Goal: Information Seeking & Learning: Compare options

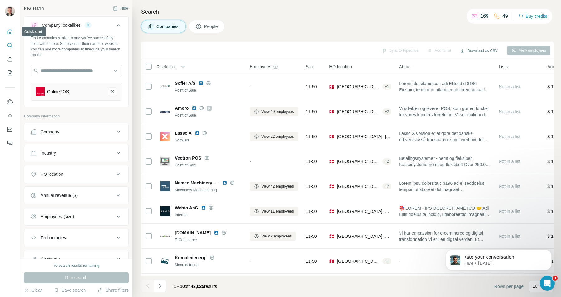
click at [12, 33] on icon "Quick start" at bounding box center [10, 31] width 5 height 5
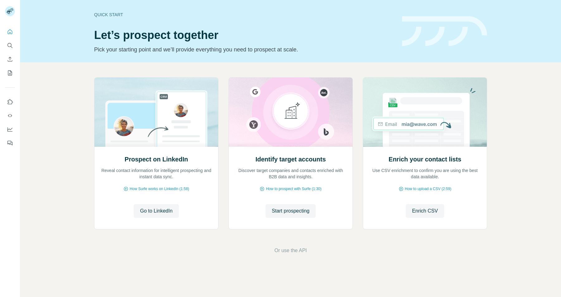
click at [11, 45] on icon "Search" at bounding box center [10, 45] width 6 height 6
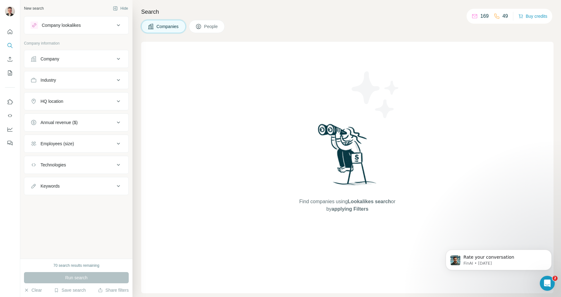
click at [86, 29] on button "Company lookalikes" at bounding box center [76, 25] width 104 height 15
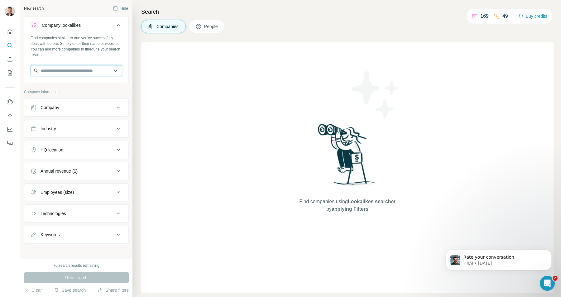
click at [84, 68] on input "text" at bounding box center [77, 70] width 92 height 11
click at [263, 24] on div "Companies People" at bounding box center [347, 26] width 412 height 13
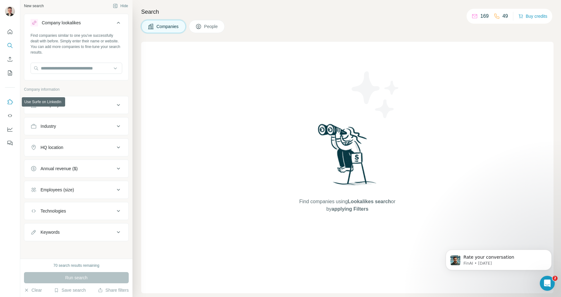
click at [9, 102] on icon "Use Surfe on LinkedIn" at bounding box center [10, 102] width 6 height 6
click at [12, 35] on button "Quick start" at bounding box center [10, 31] width 10 height 11
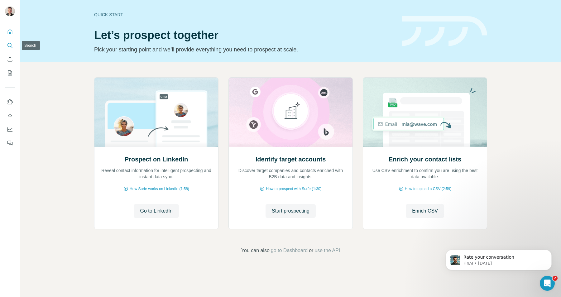
click at [6, 45] on button "Search" at bounding box center [10, 45] width 10 height 11
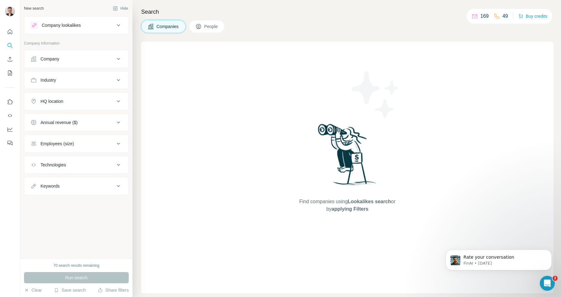
click at [84, 24] on div "Company lookalikes" at bounding box center [73, 24] width 84 height 7
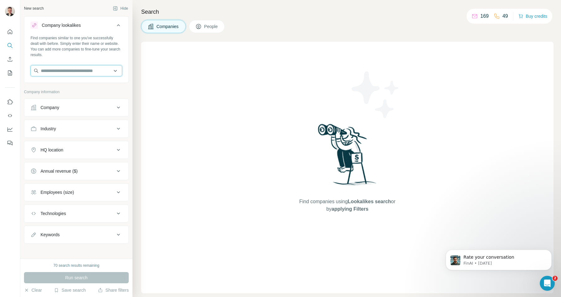
click at [74, 73] on input "text" at bounding box center [77, 70] width 92 height 11
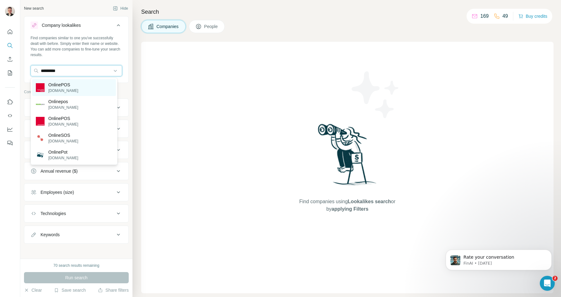
type input "*********"
click at [86, 86] on div "OnlinePOS onlinepos.dk" at bounding box center [74, 87] width 84 height 17
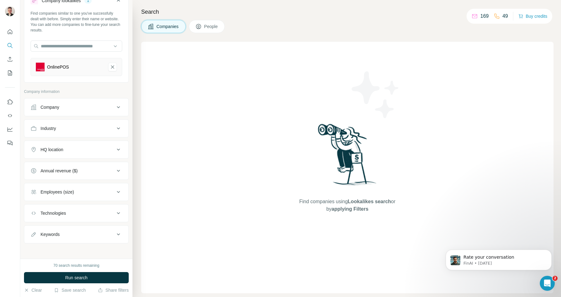
scroll to position [27, 0]
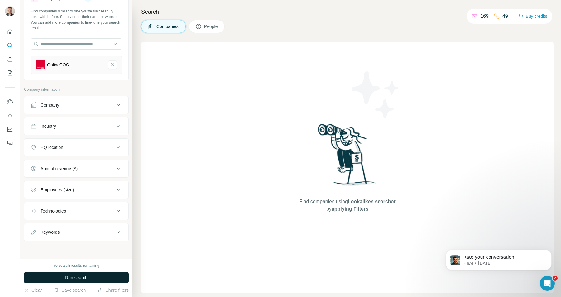
click at [66, 276] on span "Run search" at bounding box center [76, 277] width 22 height 6
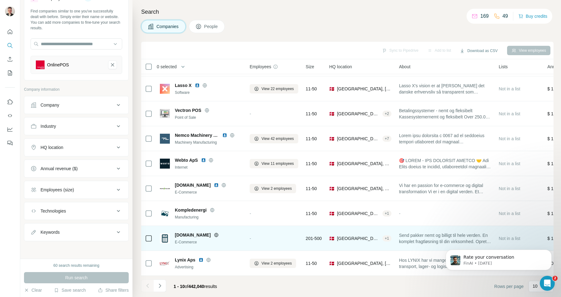
scroll to position [51, 0]
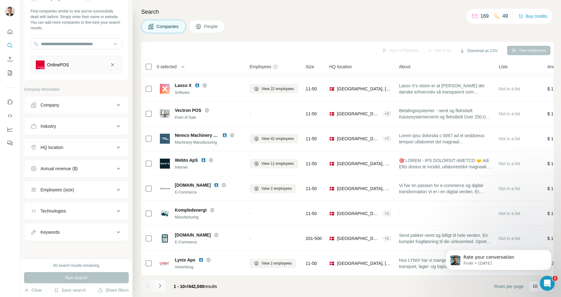
click at [159, 286] on icon "Navigate to next page" at bounding box center [160, 286] width 6 height 6
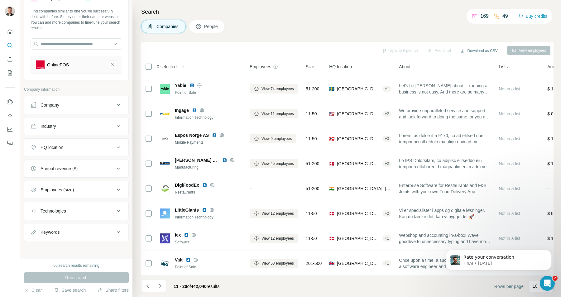
click at [160, 287] on icon "Navigate to next page" at bounding box center [160, 286] width 6 height 6
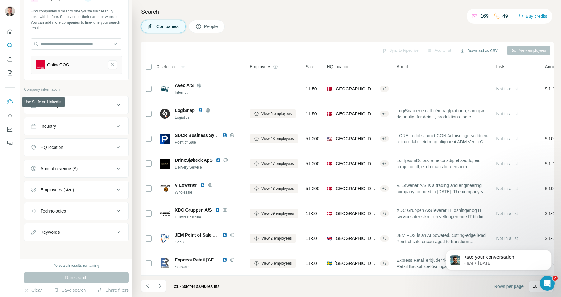
click at [11, 100] on icon "Use Surfe on LinkedIn" at bounding box center [10, 101] width 5 height 5
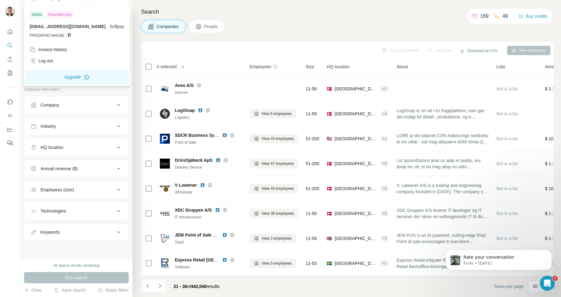
click at [13, 12] on img at bounding box center [10, 11] width 10 height 10
click at [62, 73] on button "Upgrade" at bounding box center [76, 76] width 103 height 15
click at [124, 16] on div "New search Hide Company lookalikes 1 Find companies similar to one you've succe…" at bounding box center [76, 129] width 112 height 259
